Goal: Information Seeking & Learning: Learn about a topic

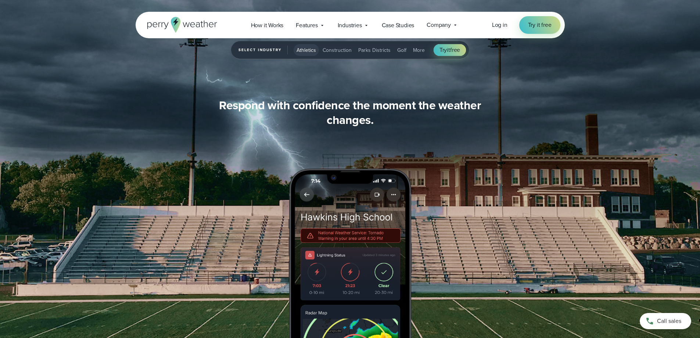
scroll to position [771, 0]
click at [325, 26] on div "Features Explore All Features Explore Perry Weather's on-site weather hardware …" at bounding box center [310, 25] width 42 height 15
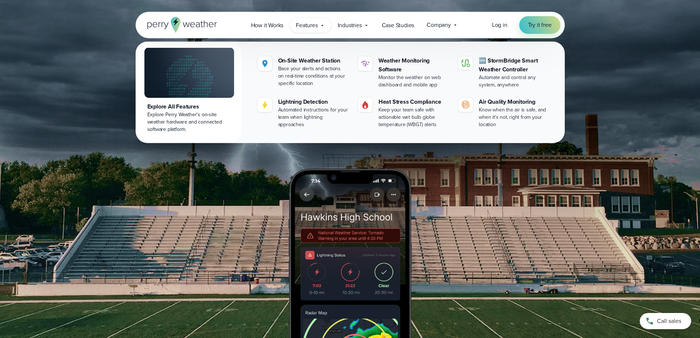
click at [664, 177] on img "1 of 5" at bounding box center [350, 191] width 700 height 382
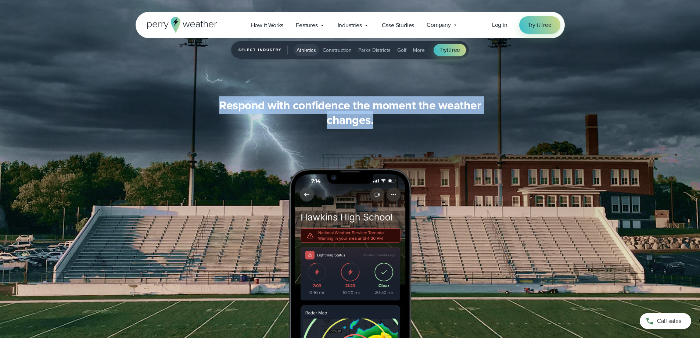
drag, startPoint x: 221, startPoint y: 99, endPoint x: 486, endPoint y: 122, distance: 265.1
click at [486, 122] on h3 "Respond with confidence the moment the weather changes." at bounding box center [350, 112] width 282 height 29
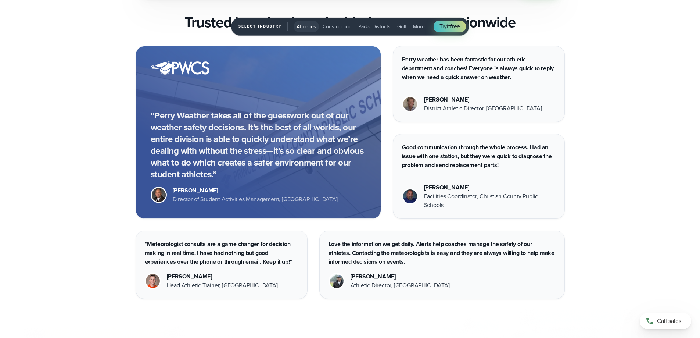
scroll to position [2241, 0]
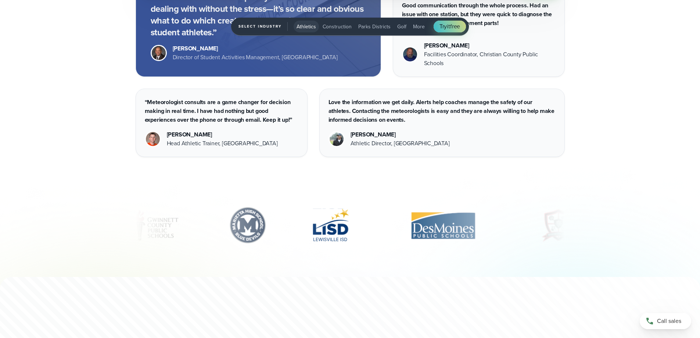
drag, startPoint x: 440, startPoint y: 235, endPoint x: 334, endPoint y: 237, distance: 106.9
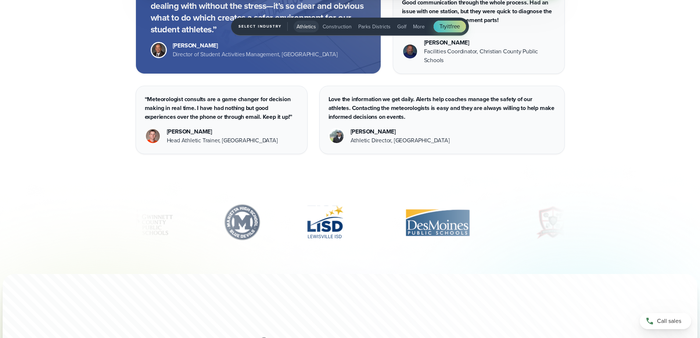
scroll to position [2461, 0]
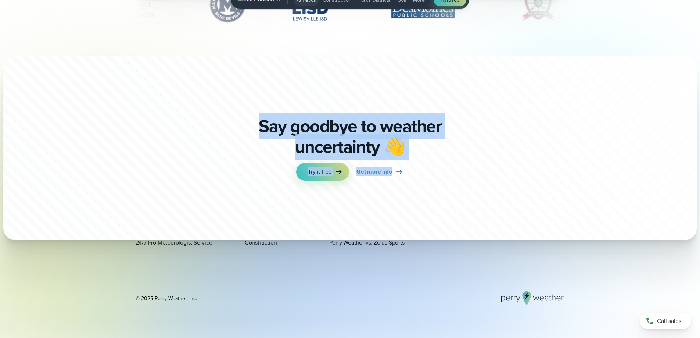
drag, startPoint x: 258, startPoint y: 129, endPoint x: 499, endPoint y: 176, distance: 245.9
click at [499, 176] on div "Say goodbye to weather uncertainty 👋 Try it free Get more info" at bounding box center [350, 148] width 700 height 184
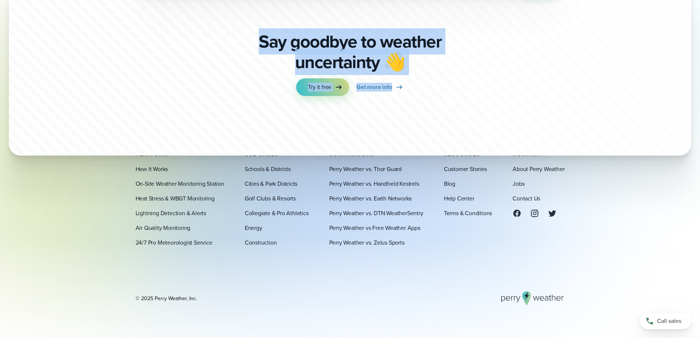
scroll to position [2581, 0]
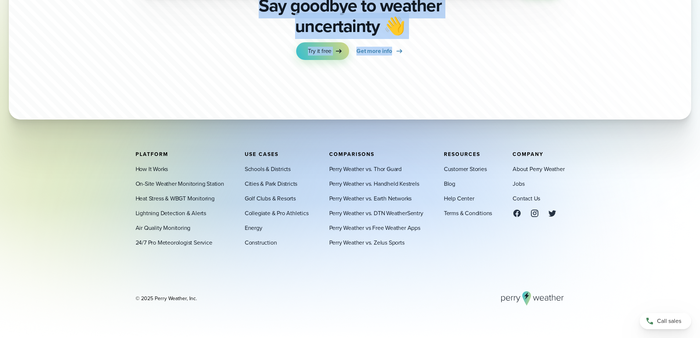
click at [374, 280] on div "Platform How It Works On-Site Weather Monitoring Station Heat Stress & WBGT Mon…" at bounding box center [350, 228] width 429 height 154
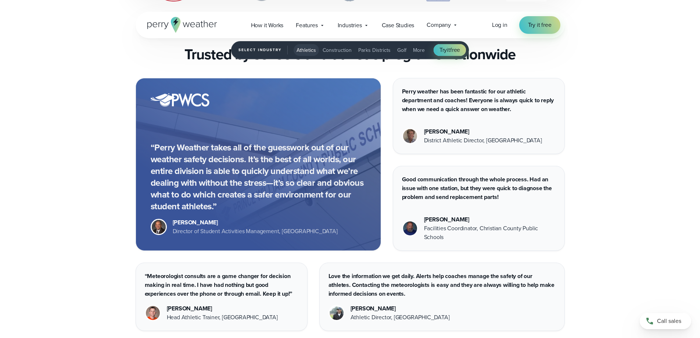
scroll to position [1957, 0]
